Goal: Entertainment & Leisure: Consume media (video, audio)

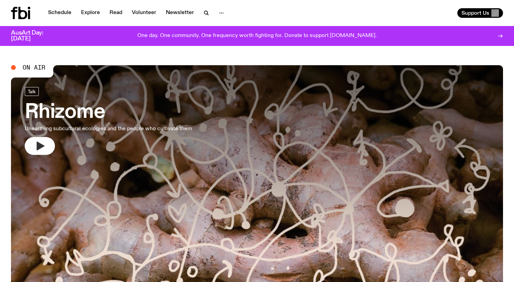
click at [38, 148] on icon "button" at bounding box center [41, 146] width 8 height 9
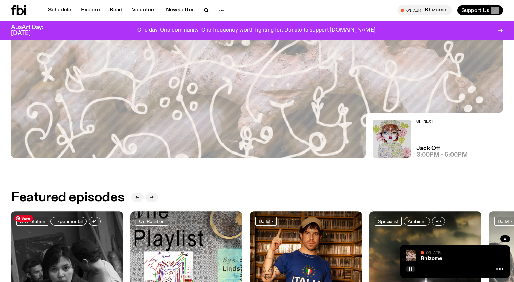
scroll to position [4, 0]
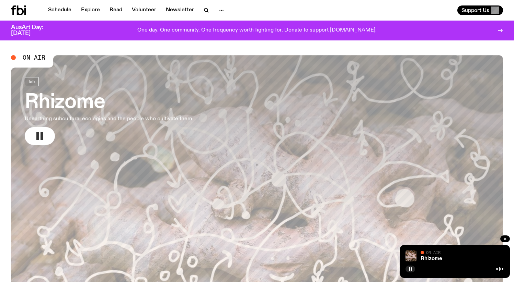
click at [161, 111] on h3 "Rhizome" at bounding box center [108, 102] width 167 height 19
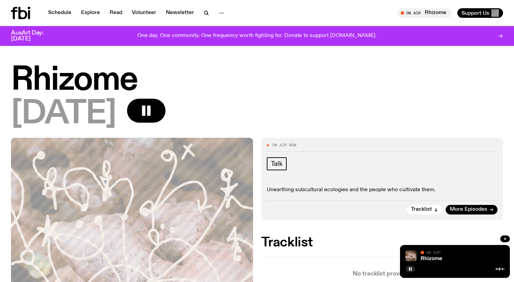
click at [84, 82] on h1 "Rhizome" at bounding box center [257, 80] width 492 height 31
click at [202, 11] on icon "button" at bounding box center [206, 13] width 8 height 8
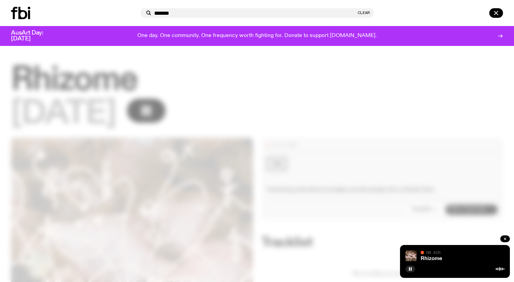
type input "*******"
